Goal: Task Accomplishment & Management: Use online tool/utility

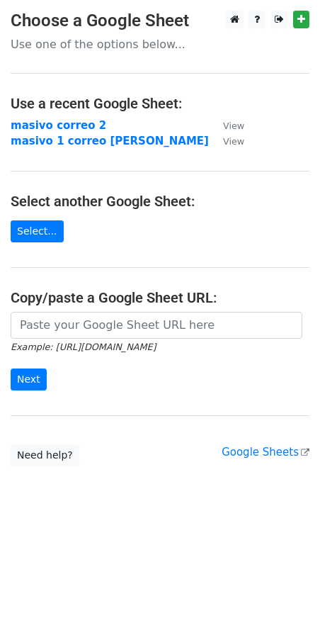
click at [298, 33] on main "Choose a Google Sheet Use one of the options below... Use a recent Google Sheet…" at bounding box center [160, 239] width 320 height 456
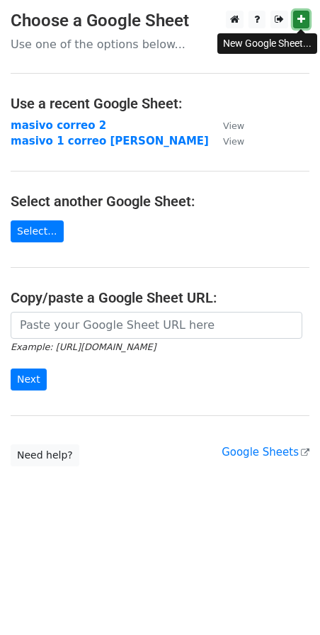
click at [299, 28] on link at bounding box center [301, 20] width 16 height 18
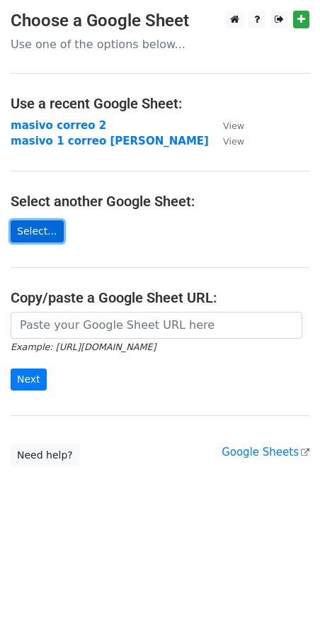
click at [38, 230] on link "Select..." at bounding box center [37, 231] width 53 height 22
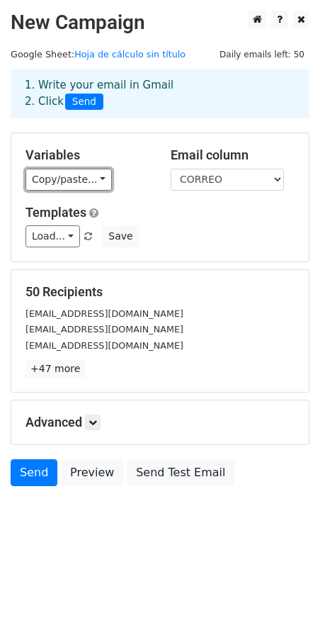
click at [42, 185] on link "Copy/paste..." at bounding box center [69, 180] width 86 height 22
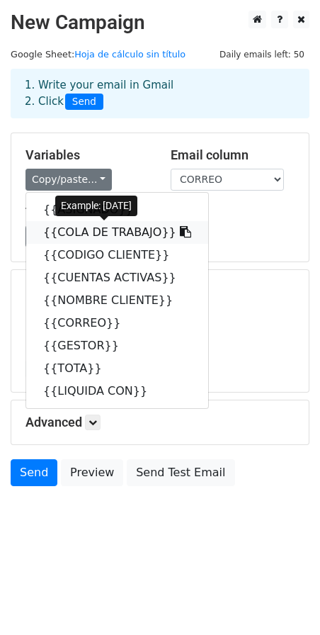
click at [67, 233] on link "{{COLA DE TRABAJO}}" at bounding box center [117, 232] width 182 height 23
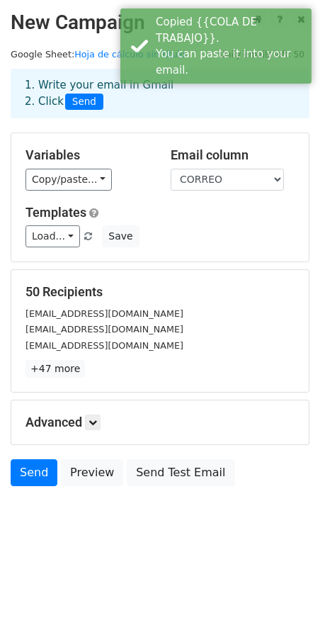
click at [76, 191] on div "Variables Copy/paste... {{ASIGNADO}} {{COLA DE TRABAJO}} {{CODIGO CLIENTE}} {{C…" at bounding box center [160, 197] width 298 height 128
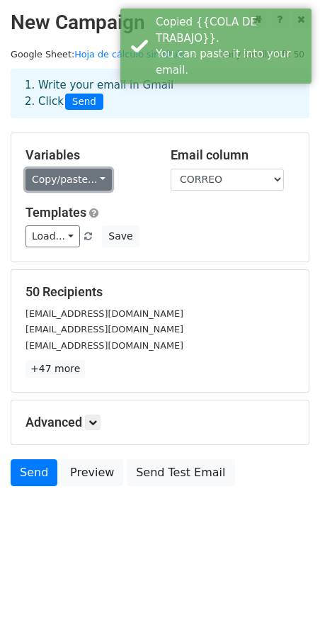
click at [80, 186] on link "Copy/paste..." at bounding box center [69, 180] width 86 height 22
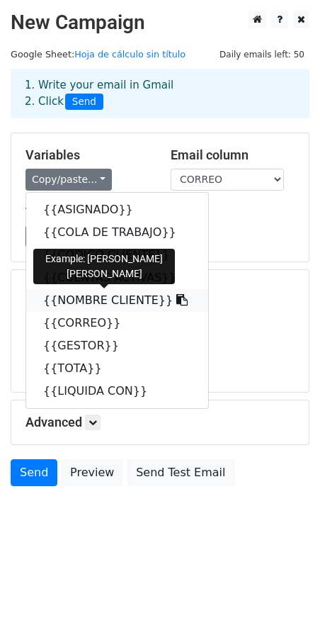
click at [82, 298] on link "{{NOMBRE CLIENTE}}" at bounding box center [117, 300] width 182 height 23
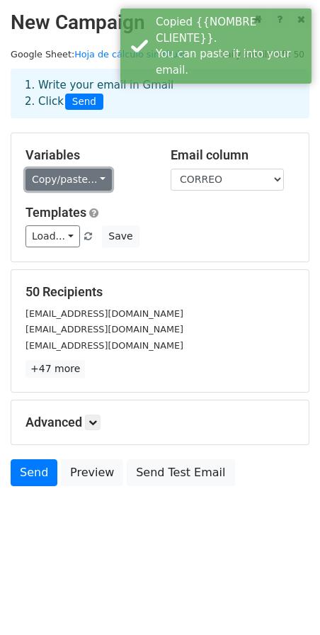
click at [61, 183] on link "Copy/paste..." at bounding box center [69, 180] width 86 height 22
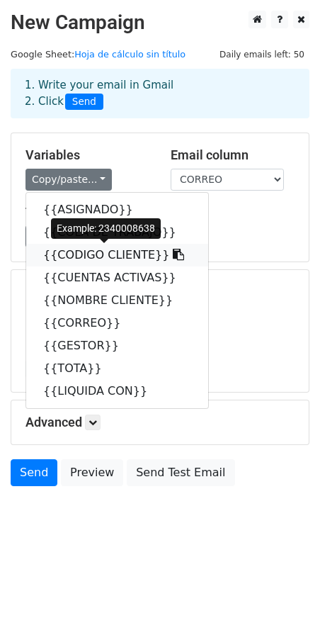
click at [65, 251] on link "{{CODIGO CLIENTE}}" at bounding box center [117, 255] width 182 height 23
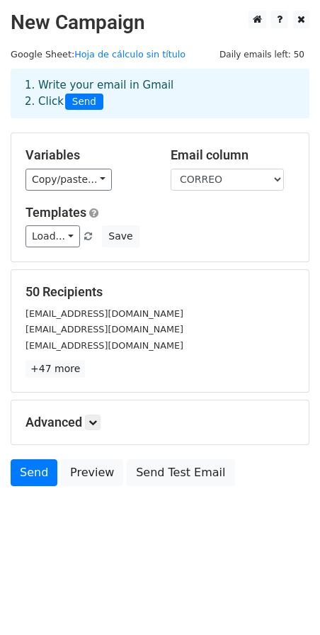
click at [51, 194] on div "Variables Copy/paste... {{ASIGNADO}} {{COLA DE TRABAJO}} {{CODIGO CLIENTE}} {{C…" at bounding box center [160, 197] width 298 height 128
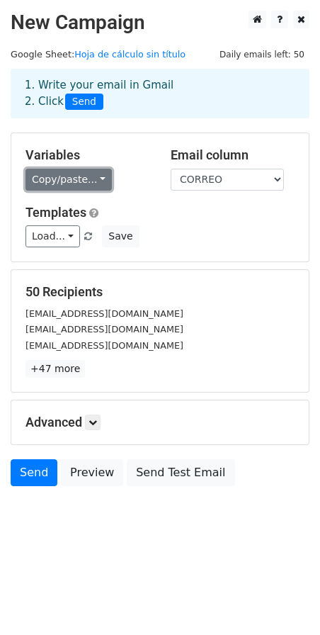
click at [58, 179] on link "Copy/paste..." at bounding box center [69, 180] width 86 height 22
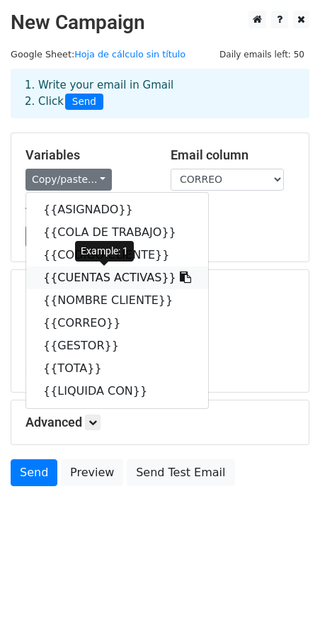
click at [77, 278] on link "{{CUENTAS ACTIVAS}}" at bounding box center [117, 278] width 182 height 23
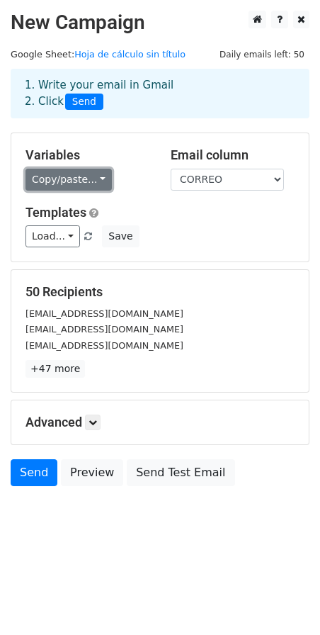
click at [60, 188] on link "Copy/paste..." at bounding box center [69, 180] width 86 height 22
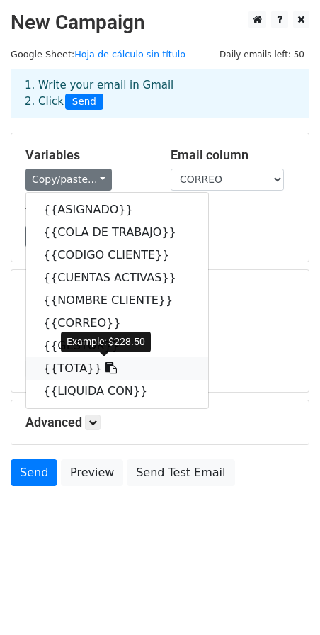
click at [65, 366] on link "{{TOTA}}" at bounding box center [117, 368] width 182 height 23
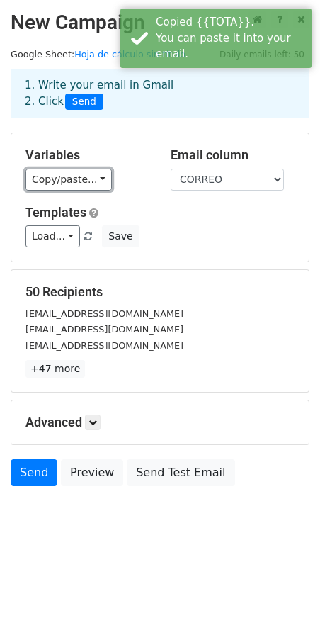
click at [58, 185] on link "Copy/paste..." at bounding box center [69, 180] width 86 height 22
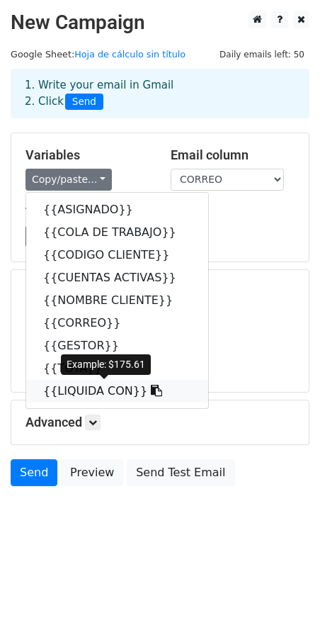
click at [74, 392] on link "{{LIQUIDA CON}}" at bounding box center [117, 391] width 182 height 23
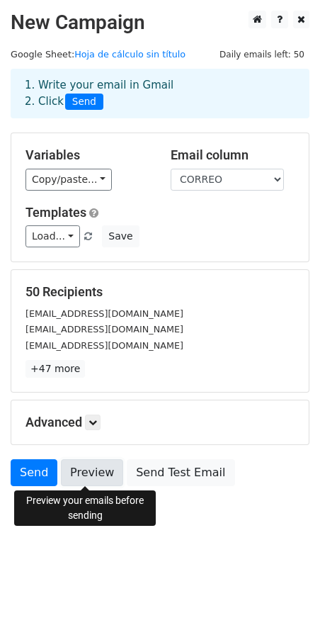
click at [108, 474] on link "Preview" at bounding box center [92, 472] width 62 height 27
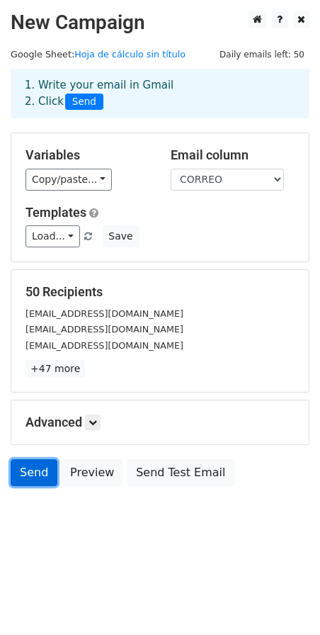
click at [19, 464] on link "Send" at bounding box center [34, 472] width 47 height 27
